Goal: Information Seeking & Learning: Find specific fact

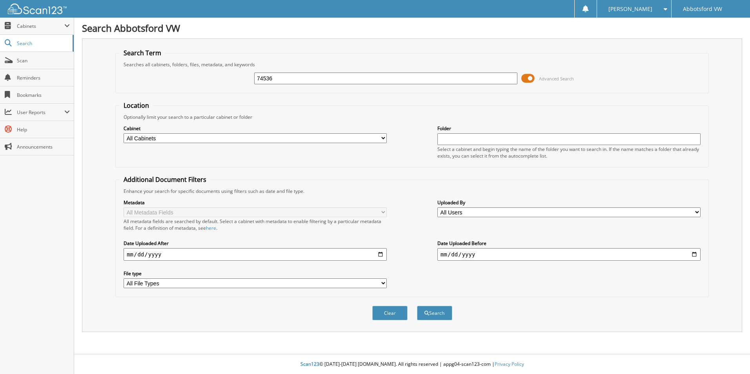
type input "74536"
click at [417, 306] on button "Search" at bounding box center [434, 313] width 35 height 15
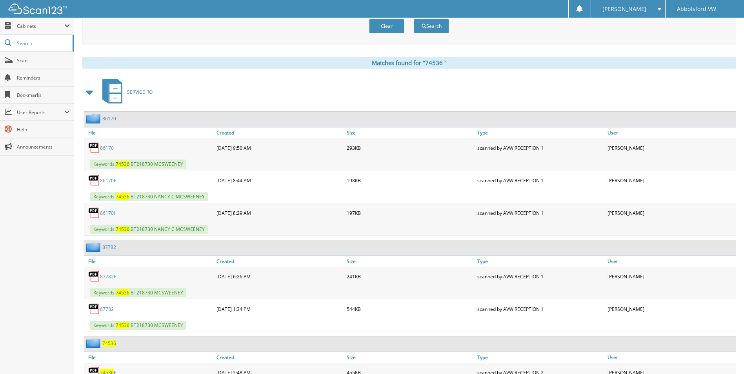
scroll to position [287, 0]
click at [95, 148] on img at bounding box center [94, 148] width 12 height 12
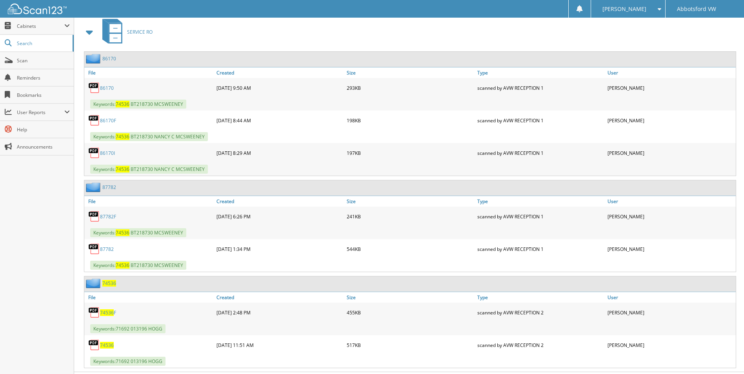
scroll to position [365, 0]
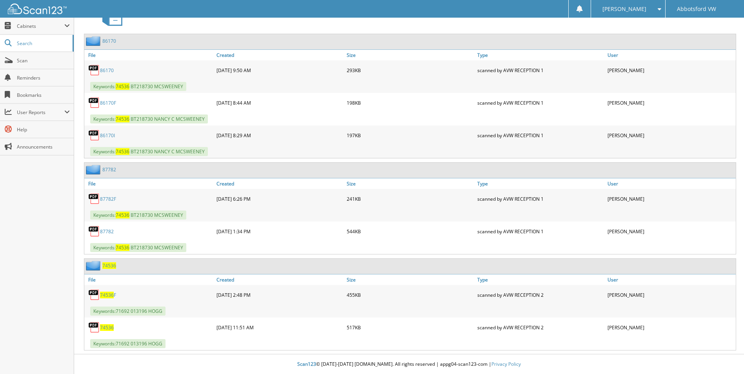
click at [96, 327] on img at bounding box center [94, 328] width 12 height 12
click at [105, 328] on span "7 4 5 3 6" at bounding box center [107, 327] width 14 height 7
click at [124, 215] on span "7 4 5 3 6" at bounding box center [123, 215] width 14 height 7
click at [98, 198] on img at bounding box center [94, 199] width 12 height 12
click at [96, 203] on img at bounding box center [94, 199] width 12 height 12
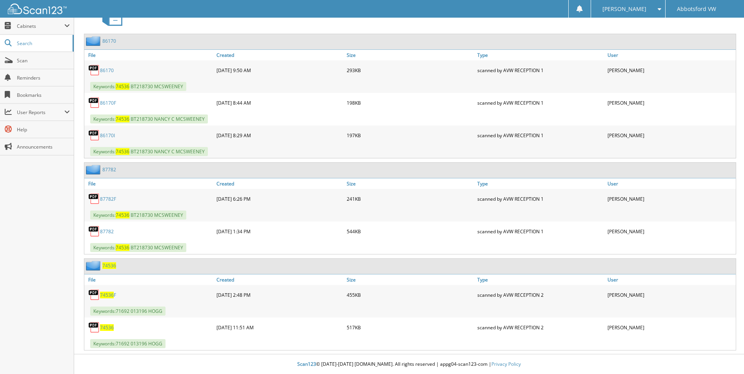
click at [97, 200] on img at bounding box center [94, 199] width 12 height 12
click at [96, 196] on img at bounding box center [94, 199] width 12 height 12
click at [120, 216] on span "7 4 5 3 6" at bounding box center [123, 215] width 14 height 7
click at [94, 172] on img at bounding box center [94, 170] width 16 height 10
click at [94, 194] on img at bounding box center [94, 199] width 12 height 12
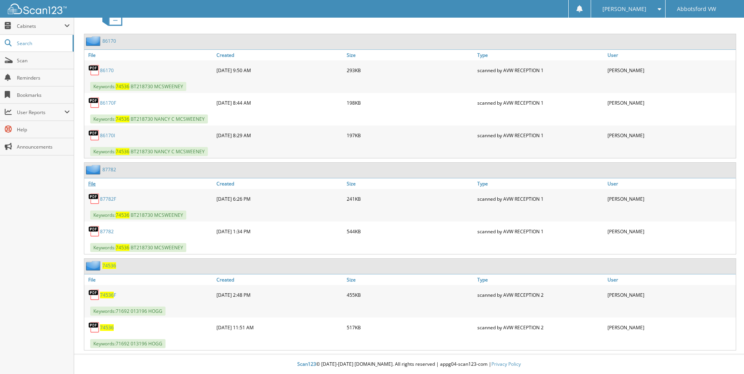
click at [93, 182] on link "File" at bounding box center [149, 183] width 130 height 11
click at [93, 183] on link "File" at bounding box center [149, 183] width 130 height 11
click at [92, 183] on link "File" at bounding box center [149, 183] width 130 height 11
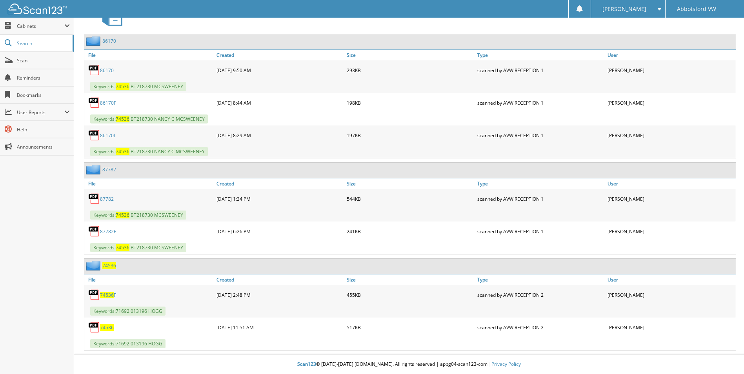
click at [92, 184] on link "File" at bounding box center [149, 183] width 130 height 11
click at [97, 231] on img at bounding box center [94, 232] width 12 height 12
click at [95, 227] on img at bounding box center [94, 232] width 12 height 12
click at [501, 196] on div "scanned by AVW RECEPTION 1" at bounding box center [540, 199] width 130 height 16
click at [107, 102] on link "8 6 1 7 0 F" at bounding box center [108, 103] width 16 height 7
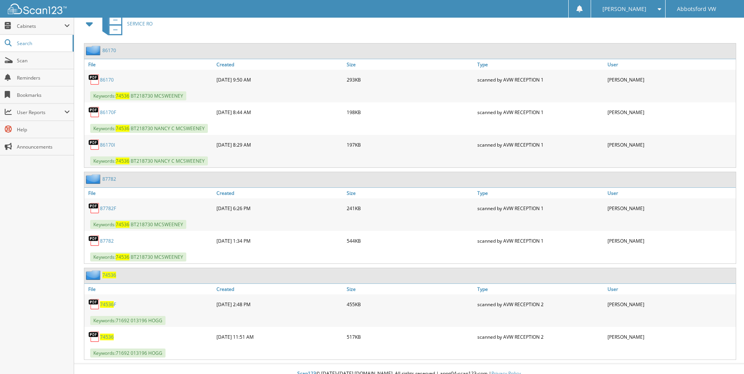
scroll to position [326, 0]
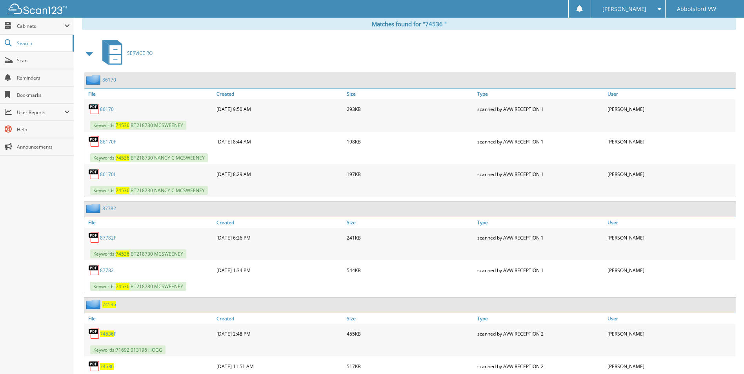
click at [109, 107] on link "8 6 1 7 0" at bounding box center [107, 109] width 14 height 7
click at [107, 173] on link "8 6 1 7 0 I" at bounding box center [107, 174] width 15 height 7
click at [106, 238] on link "8 7 7 8 2 F" at bounding box center [108, 238] width 16 height 7
click at [107, 272] on link "8 7 7 8 2" at bounding box center [107, 270] width 14 height 7
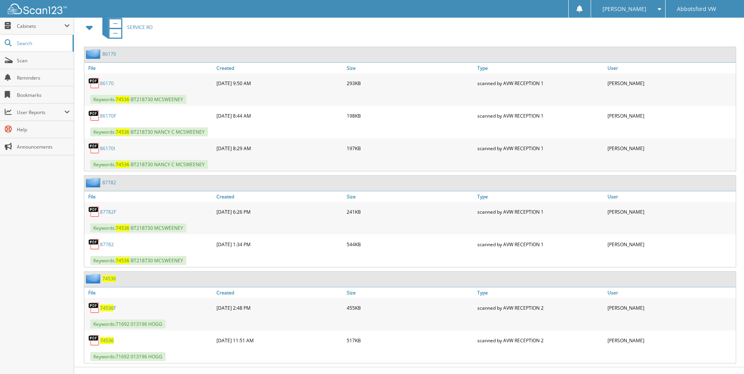
scroll to position [365, 0]
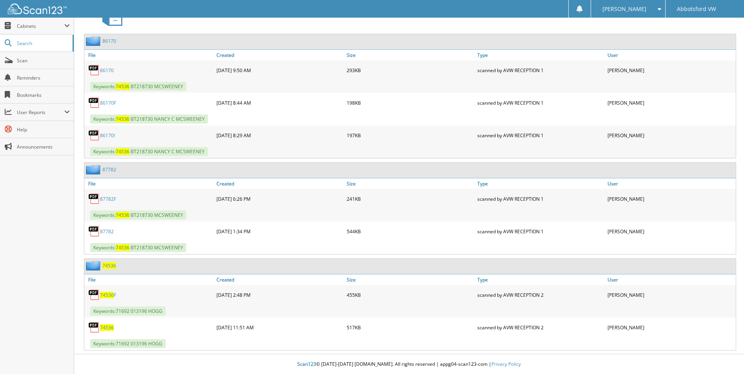
click at [107, 294] on span "7 4 5 3 6" at bounding box center [107, 295] width 14 height 7
click at [105, 328] on span "7 4 5 3 6" at bounding box center [107, 327] width 14 height 7
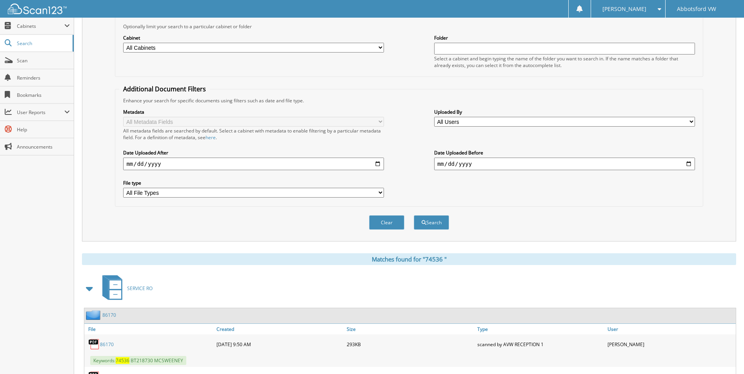
scroll to position [0, 0]
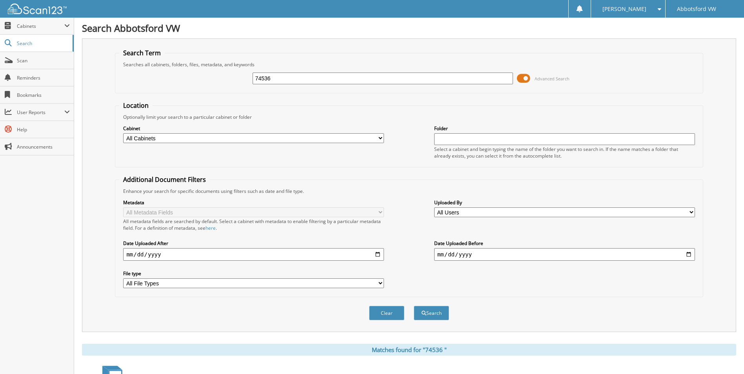
click at [236, 138] on select "All Cabinets 2024 INSURANCE 2025 BUYINS 2025 INSURANCE CAR DEALS OOP REGISTRATI…" at bounding box center [253, 138] width 261 height 10
click at [183, 140] on select "All Cabinets 2024 INSURANCE 2025 BUYINS 2025 INSURANCE CAR DEALS OOP REGISTRATI…" at bounding box center [253, 138] width 261 height 10
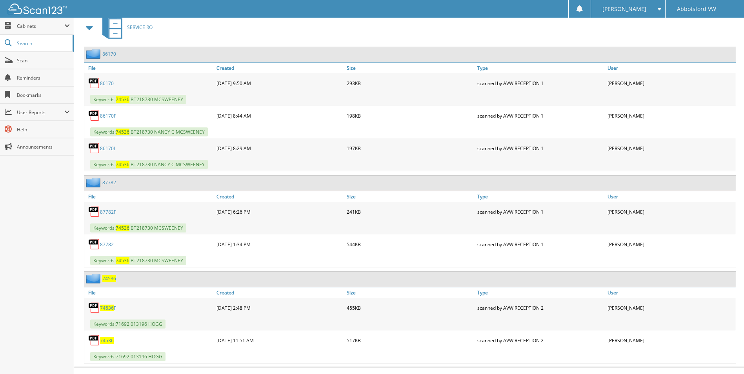
scroll to position [365, 0]
